Goal: Information Seeking & Learning: Learn about a topic

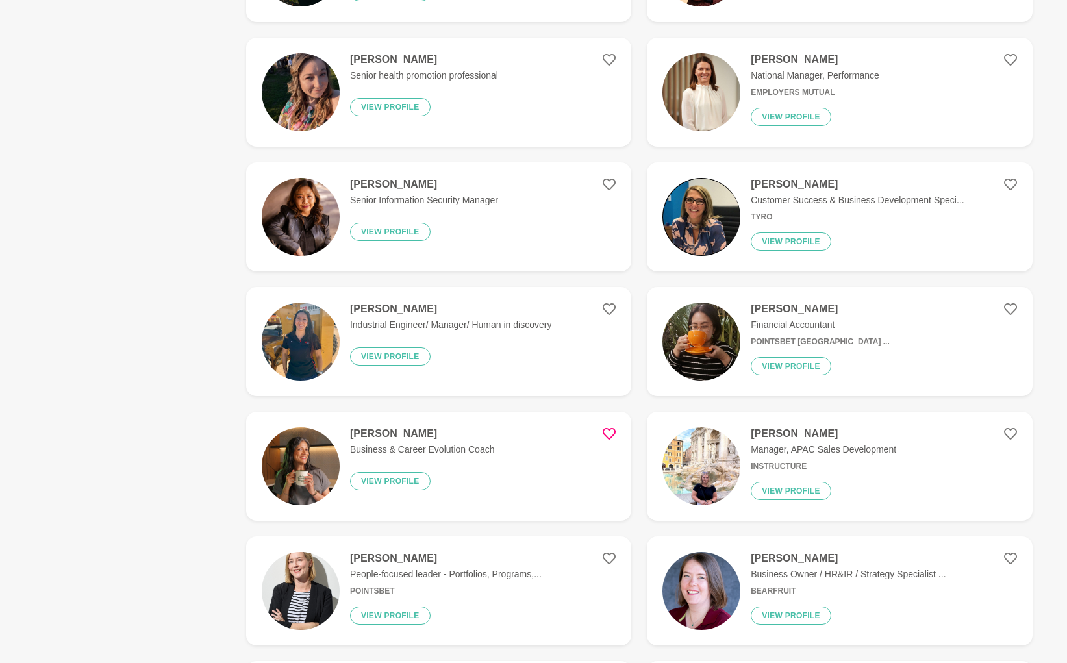
scroll to position [1329, 0]
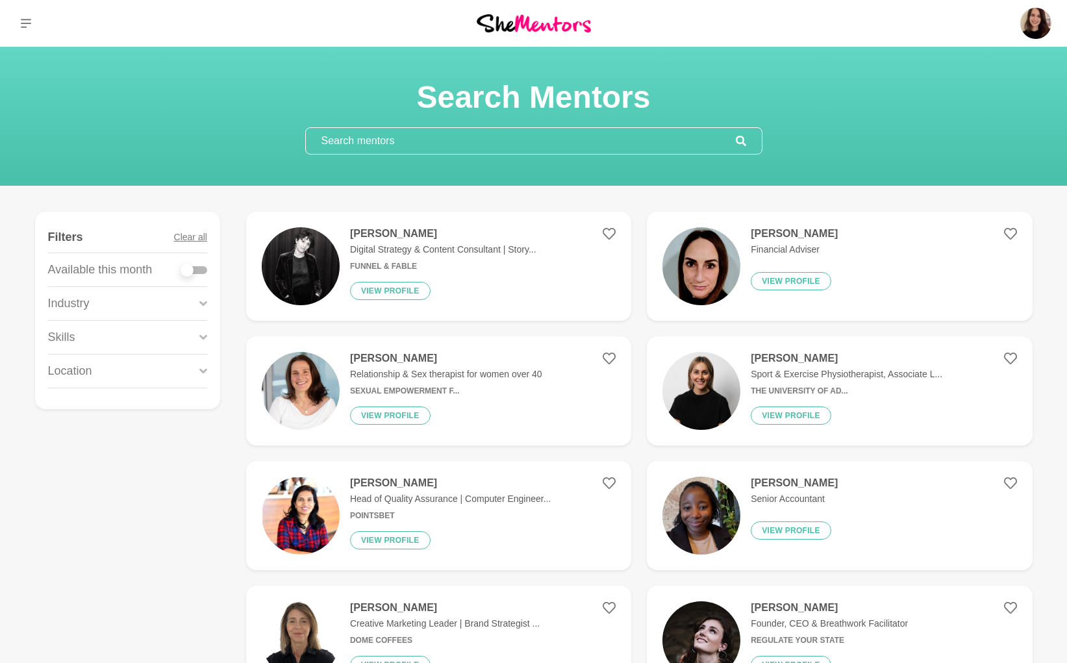
click at [89, 335] on div "Skills" at bounding box center [127, 337] width 159 height 33
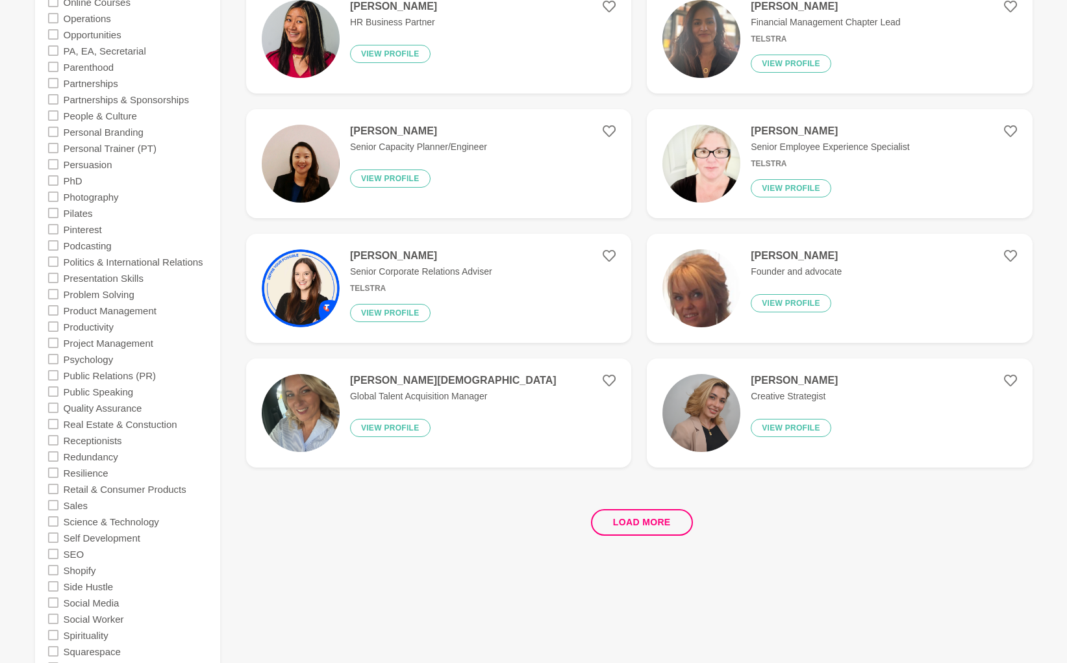
scroll to position [2181, 0]
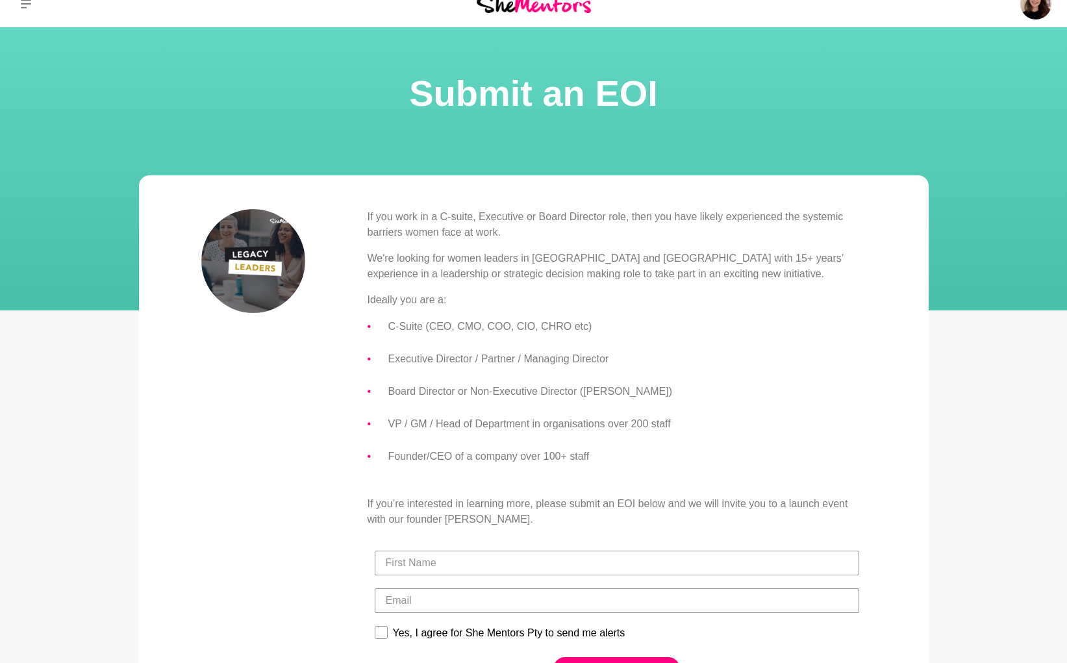
scroll to position [27, 0]
